Goal: Check status

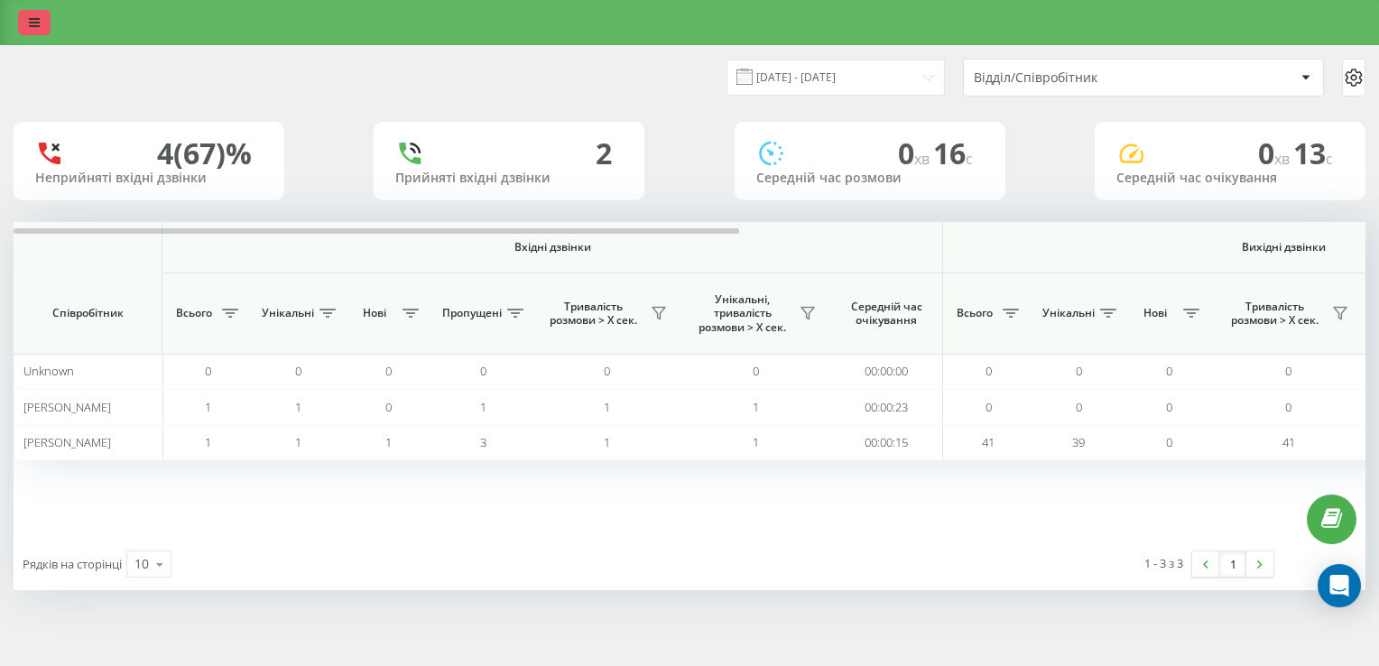
click at [40, 23] on link at bounding box center [34, 22] width 32 height 25
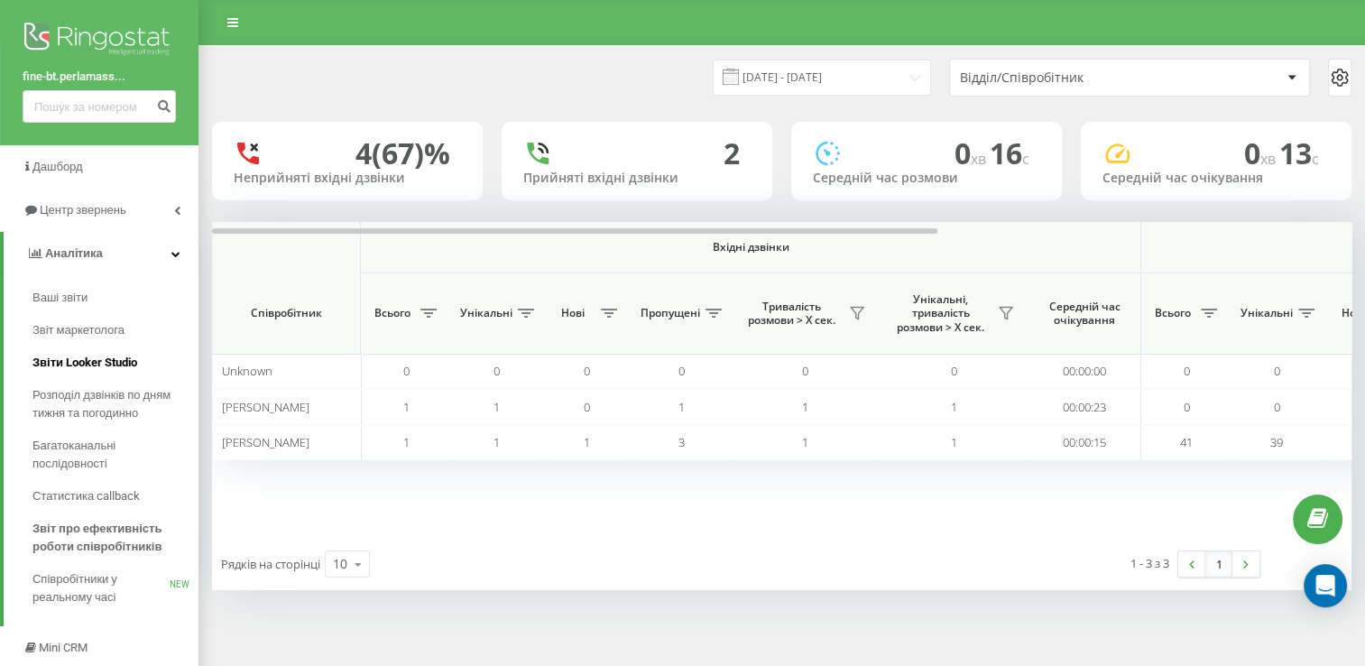
click at [112, 362] on span "Звіти Looker Studio" at bounding box center [84, 363] width 105 height 18
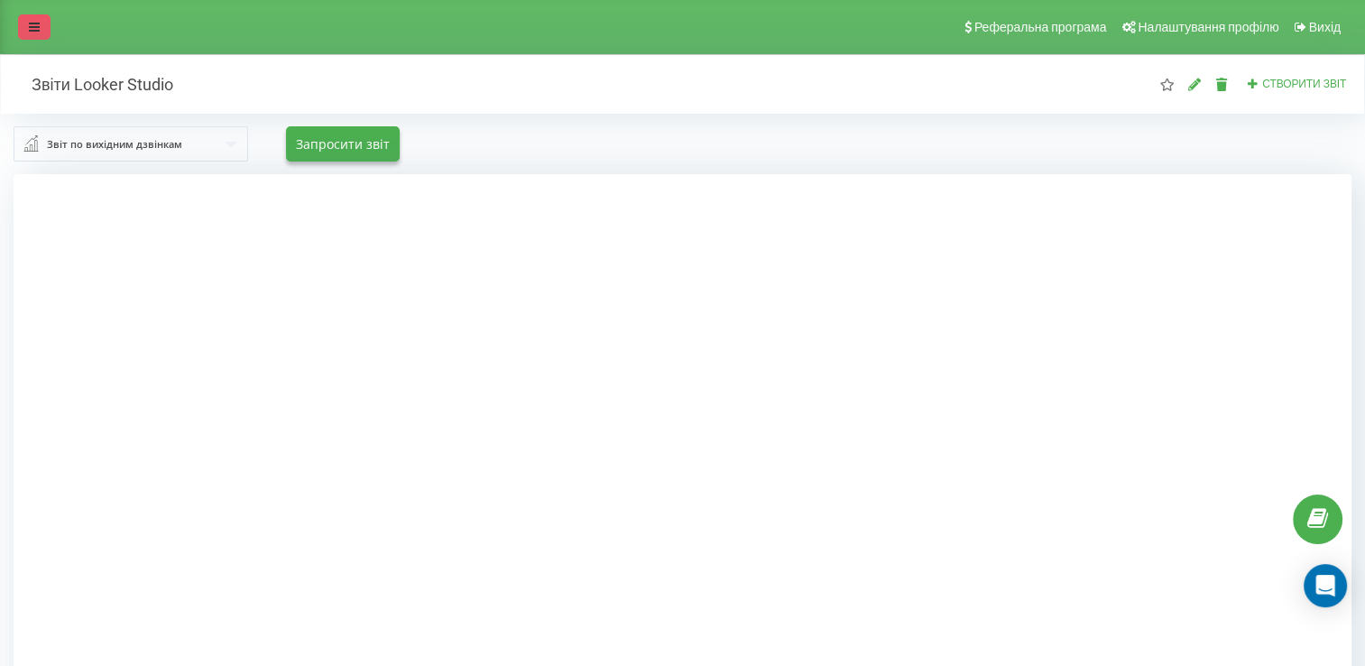
click at [28, 31] on link at bounding box center [34, 26] width 32 height 25
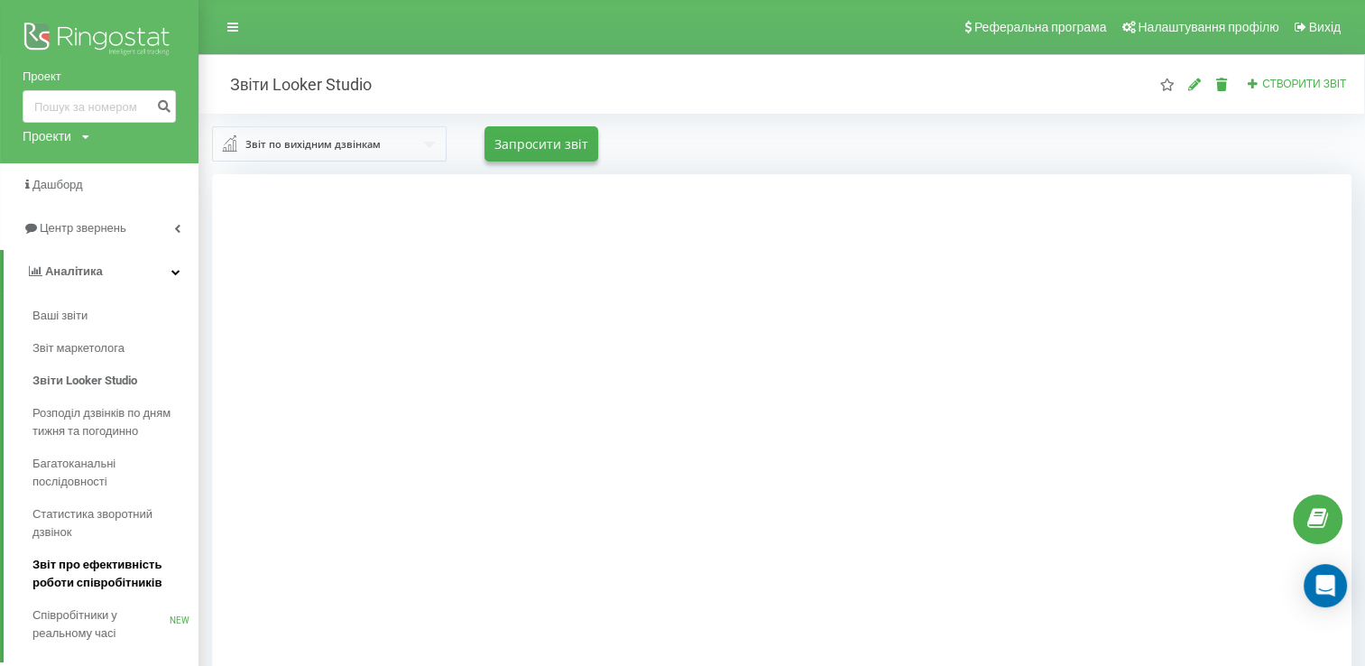
click at [106, 582] on span "Звіт про ефективність роботи співробітників" at bounding box center [110, 574] width 157 height 36
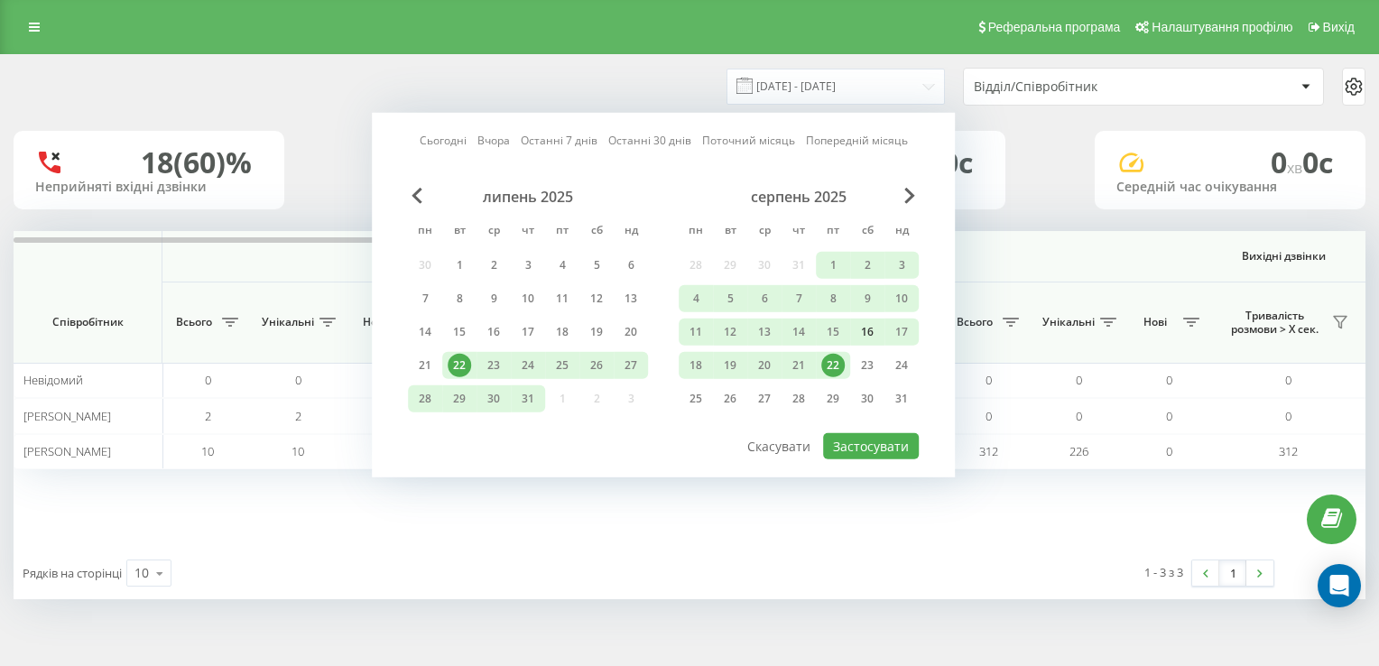
click at [875, 321] on div "16" at bounding box center [866, 331] width 23 height 23
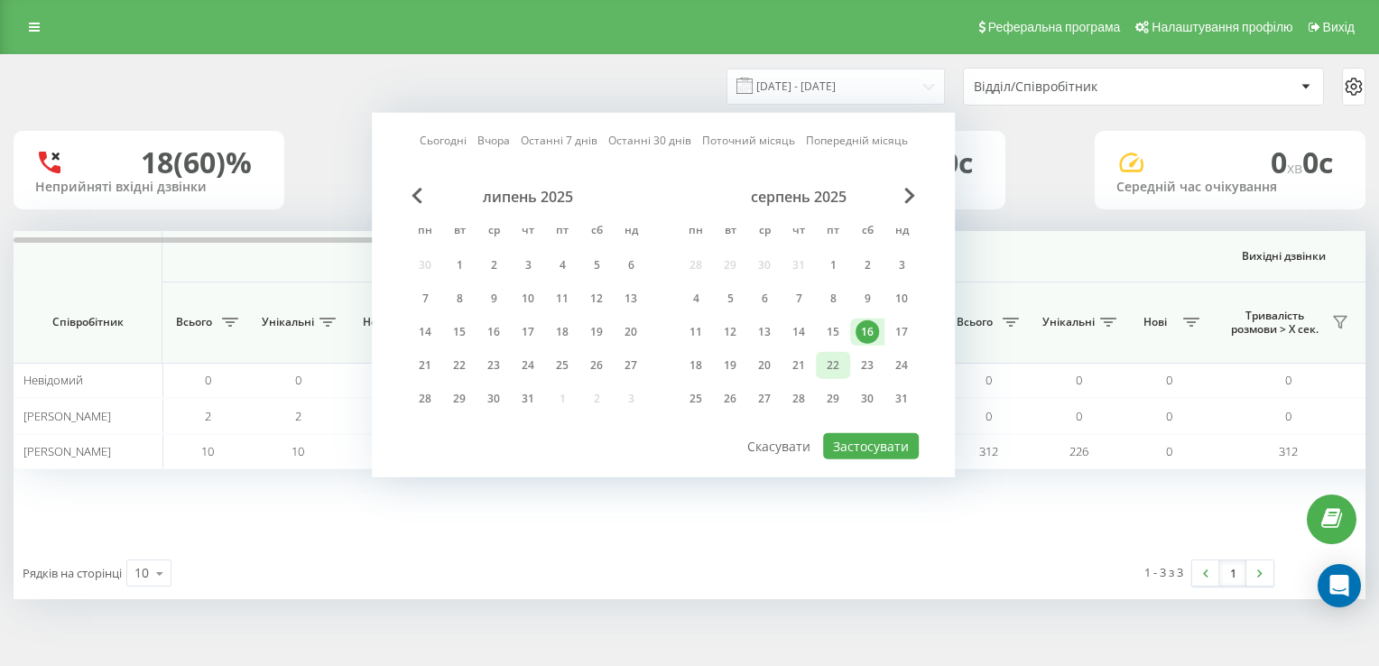
click at [841, 357] on div "22" at bounding box center [832, 365] width 23 height 23
click at [865, 445] on button "Застосувати" at bounding box center [871, 446] width 96 height 26
type input "16.08.2025 - 22.08.2025"
